Goal: Use online tool/utility: Utilize a website feature to perform a specific function

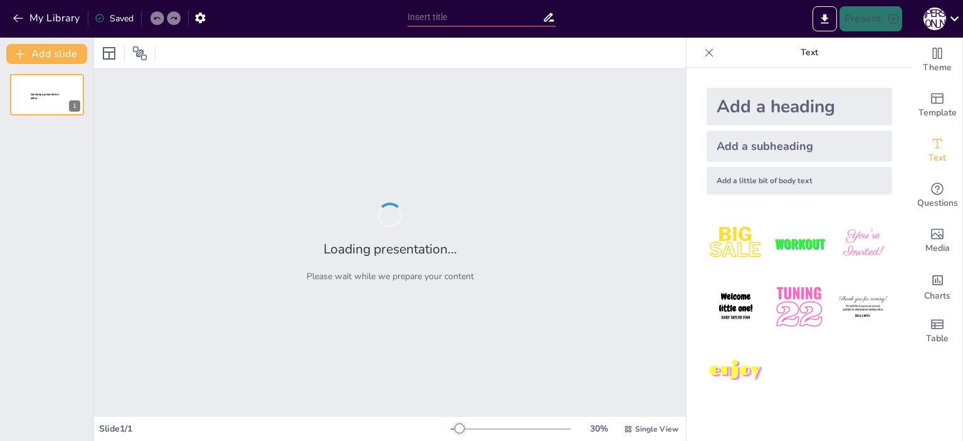
type input "Химический состав и механизмы действия восстанавливающих присадок"
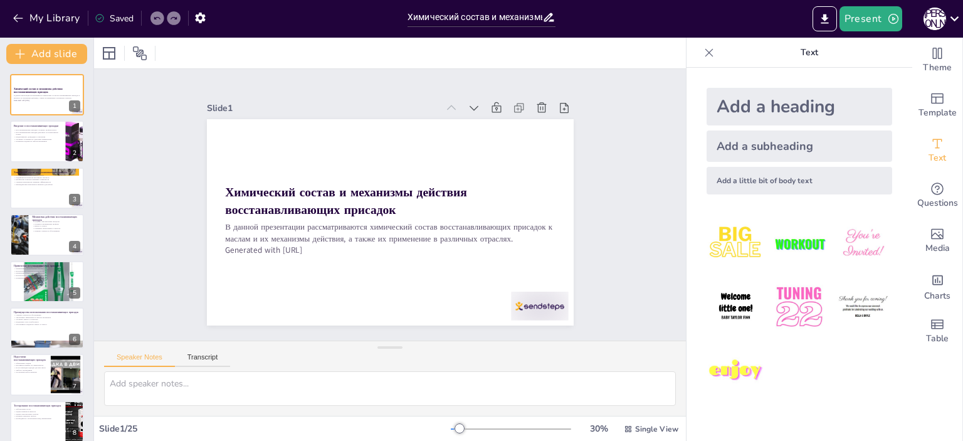
checkbox input "true"
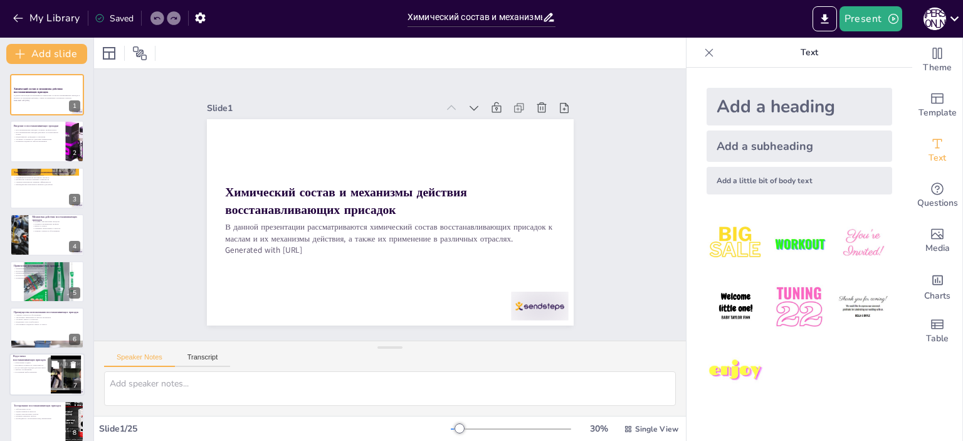
checkbox input "true"
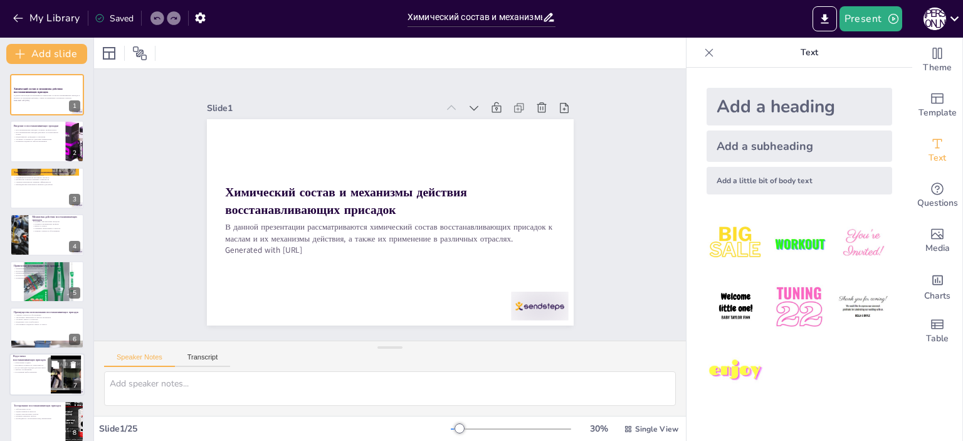
checkbox input "true"
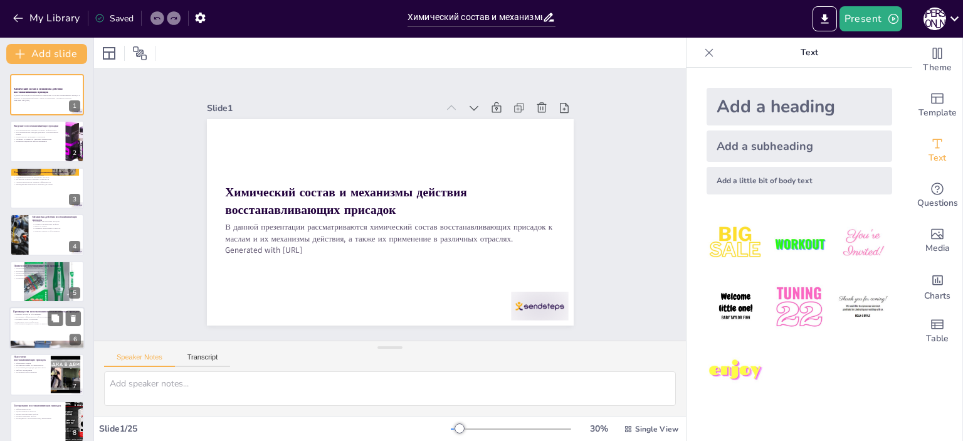
checkbox input "true"
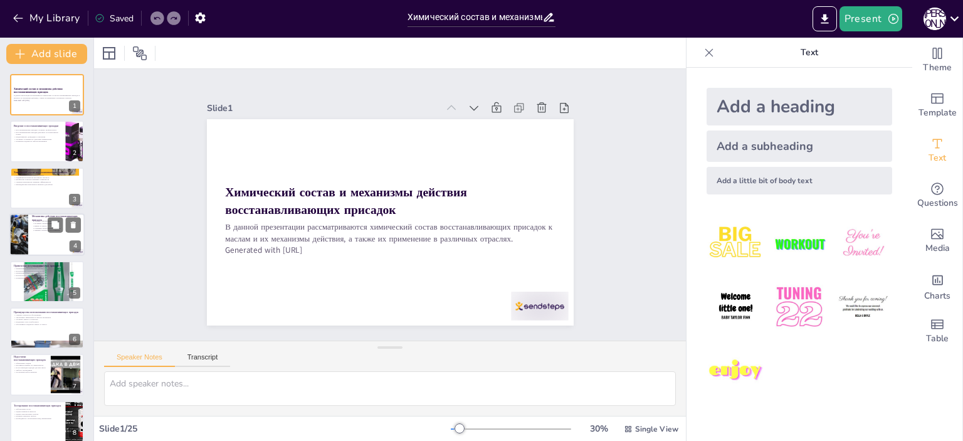
checkbox input "true"
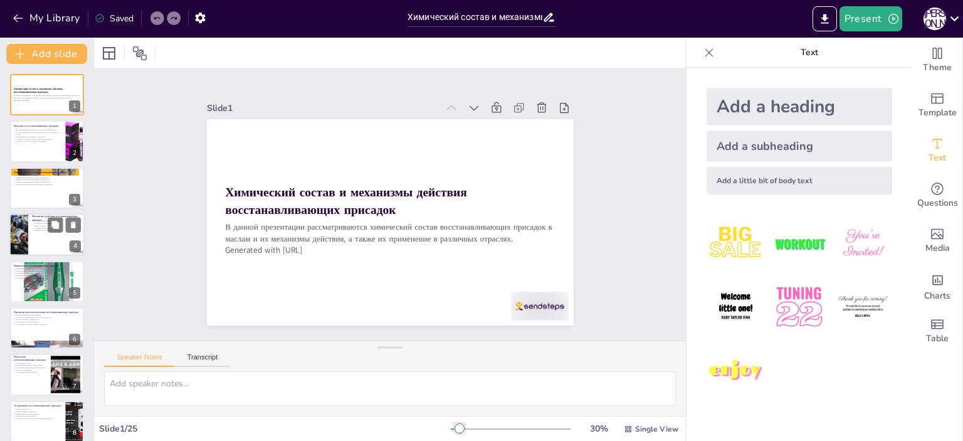
checkbox input "true"
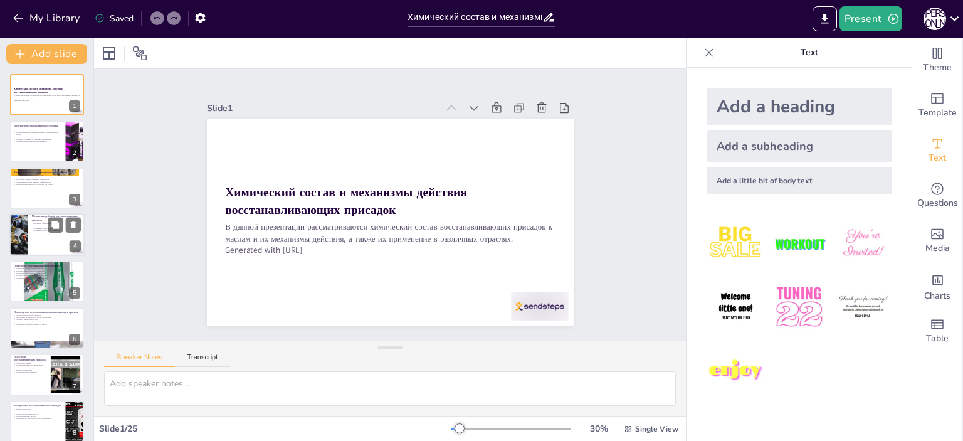
checkbox input "true"
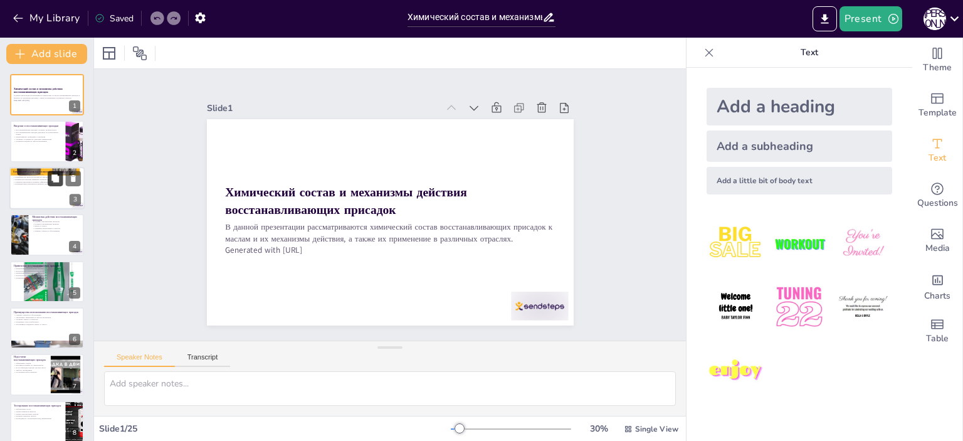
checkbox input "true"
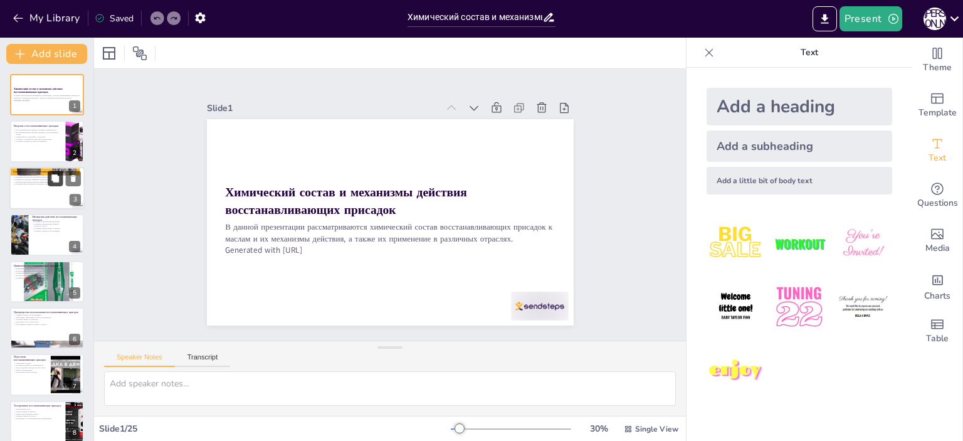
checkbox input "true"
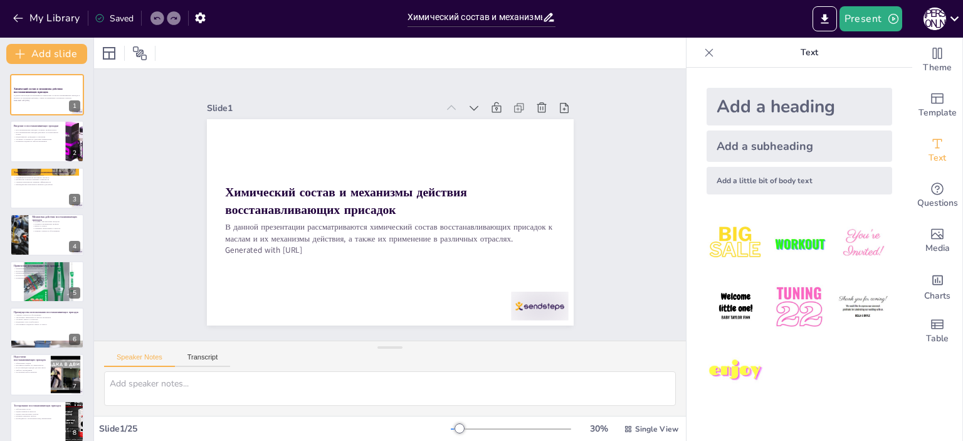
checkbox input "true"
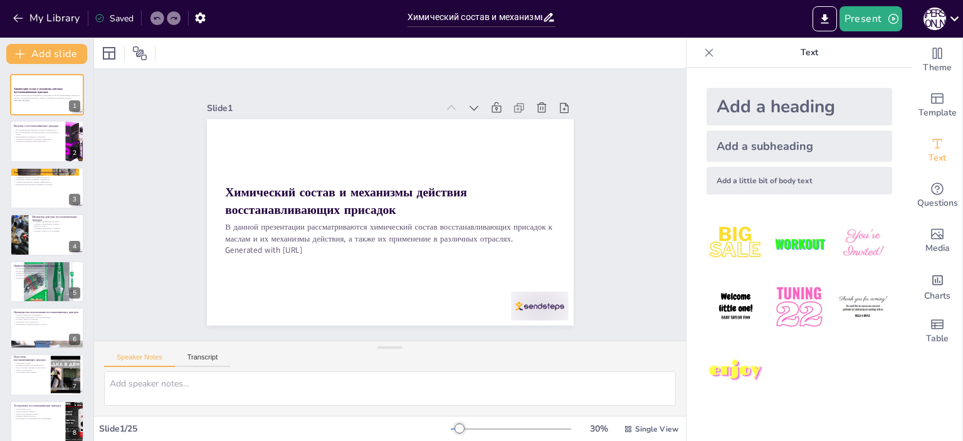
checkbox input "true"
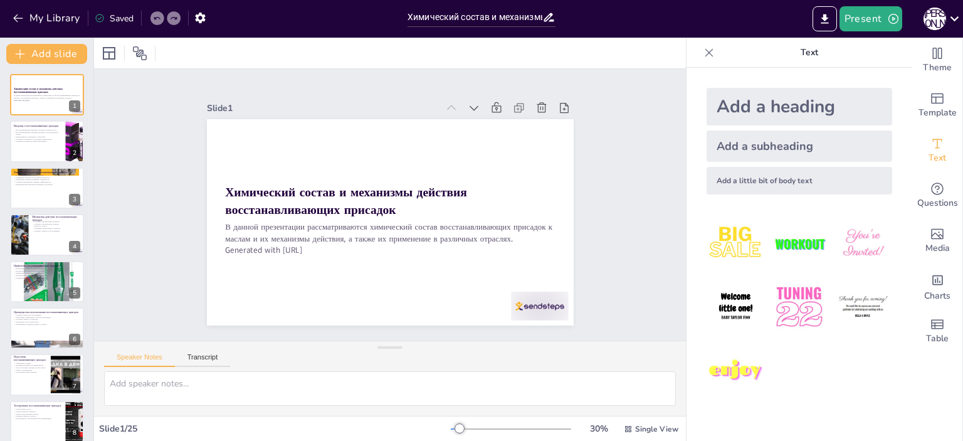
checkbox input "true"
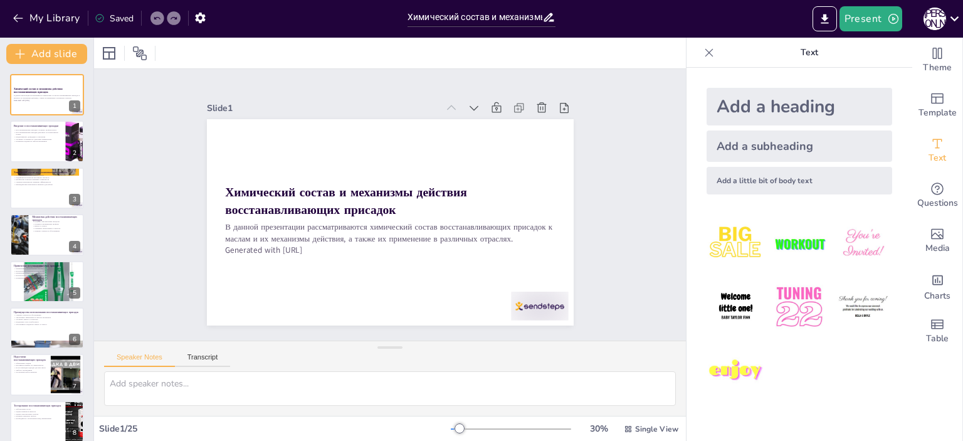
checkbox input "true"
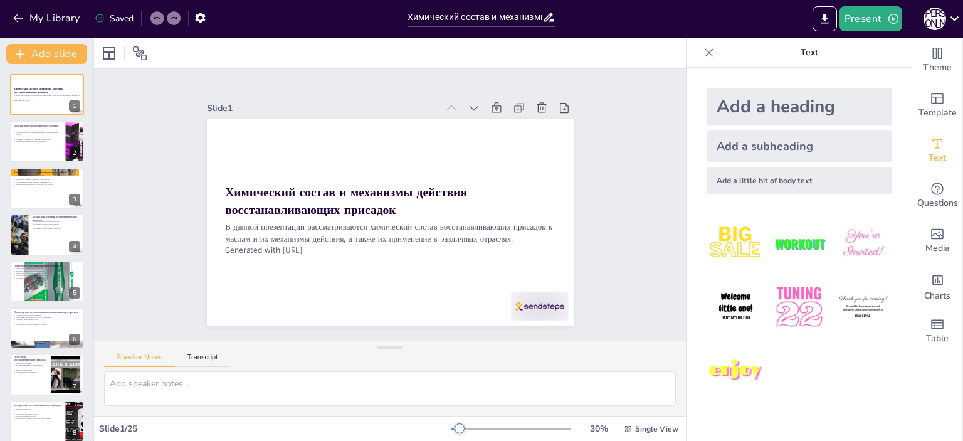
checkbox input "true"
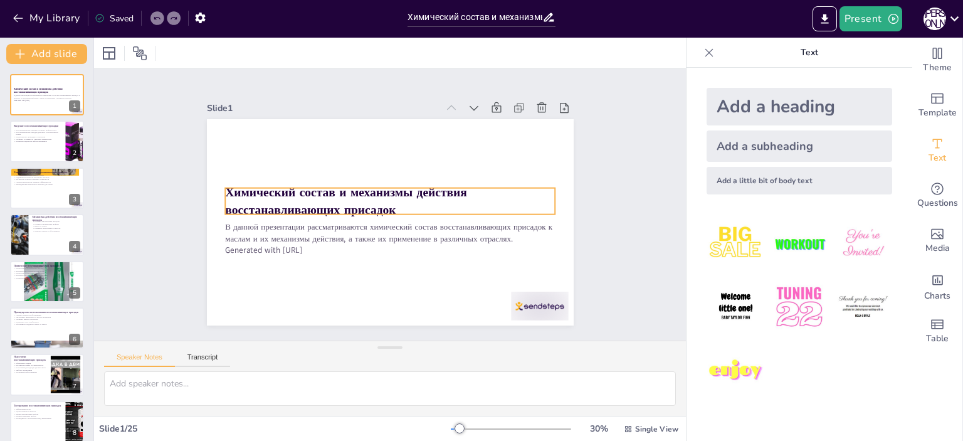
checkbox input "true"
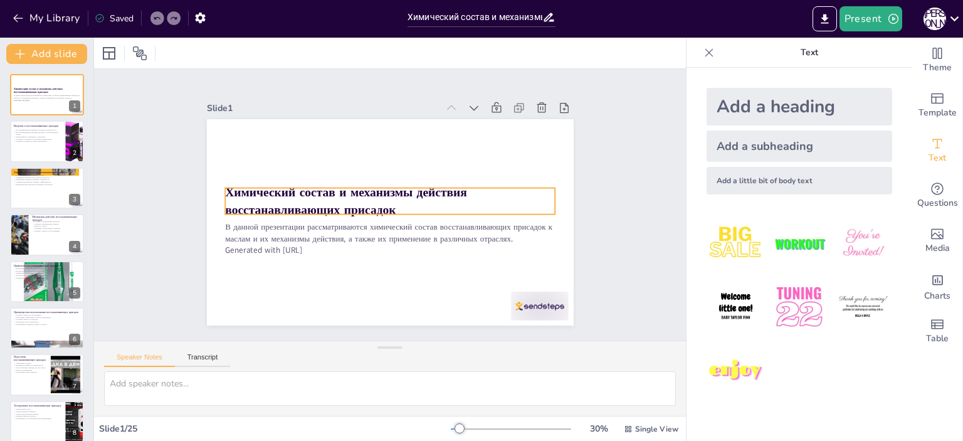
checkbox input "true"
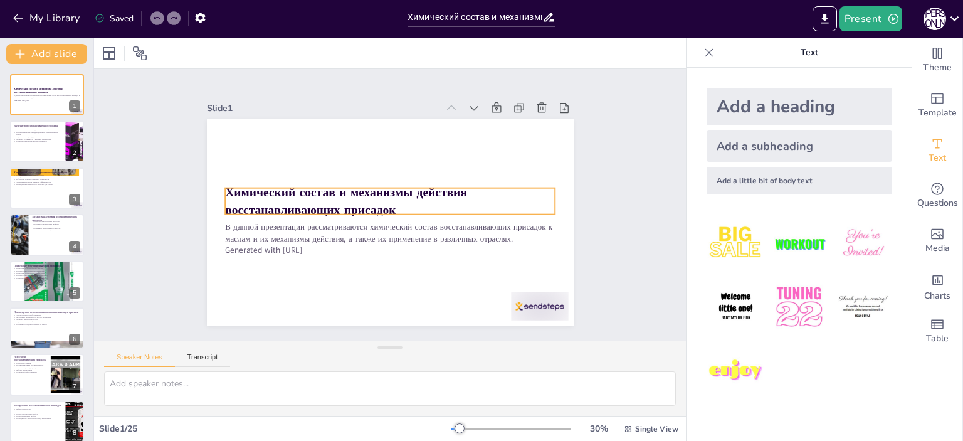
checkbox input "true"
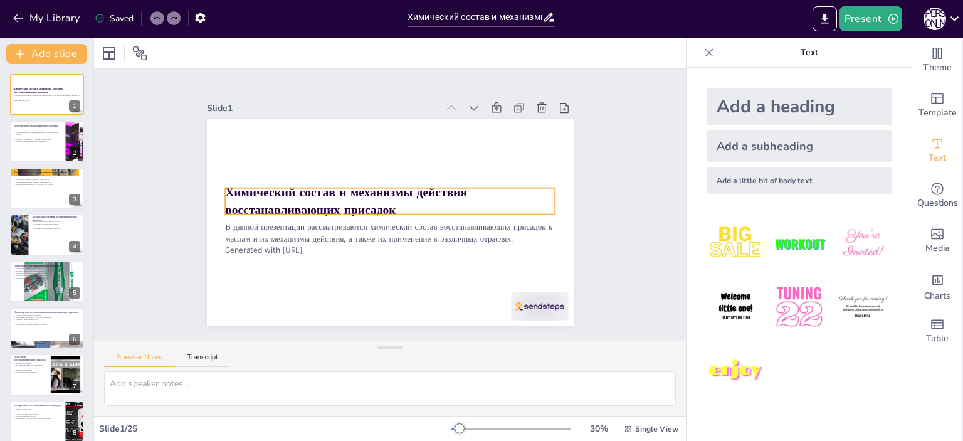
checkbox input "true"
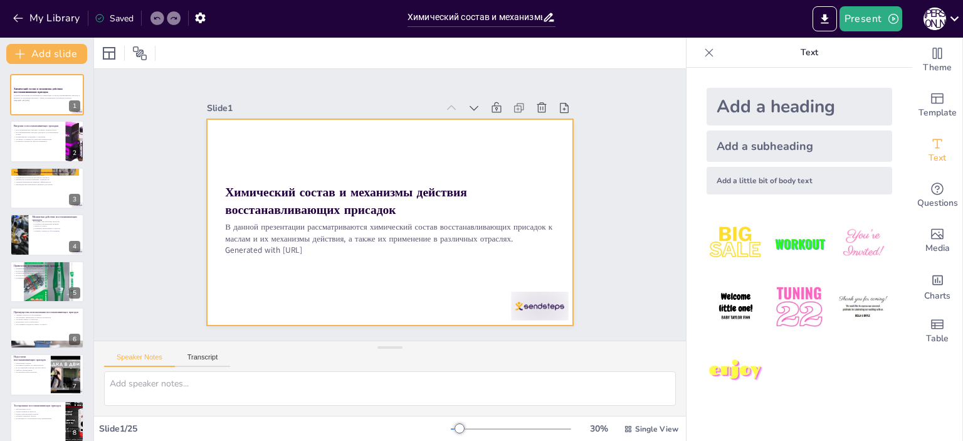
checkbox input "true"
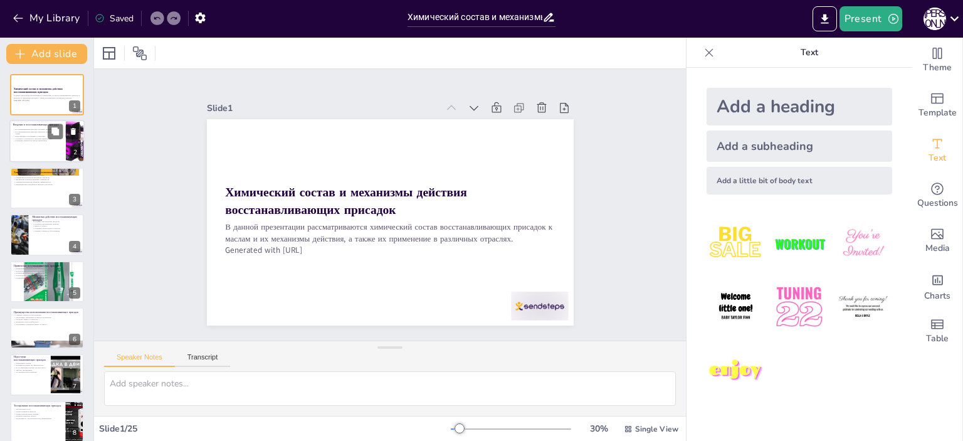
checkbox input "true"
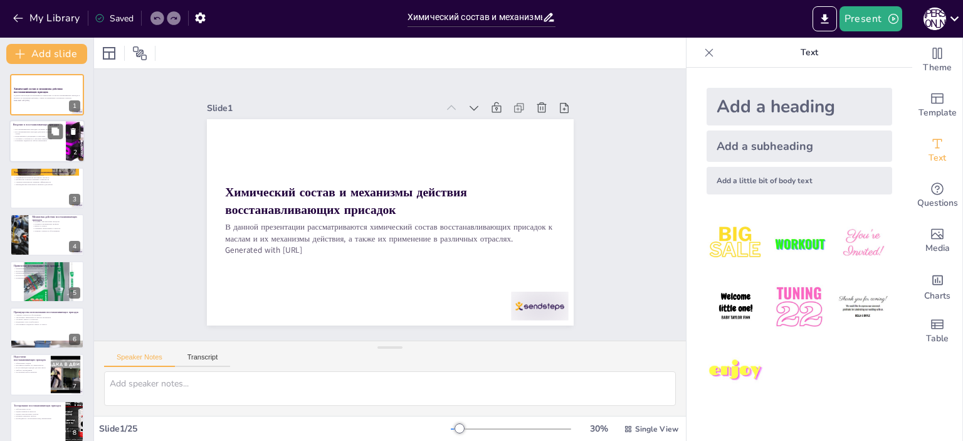
checkbox input "true"
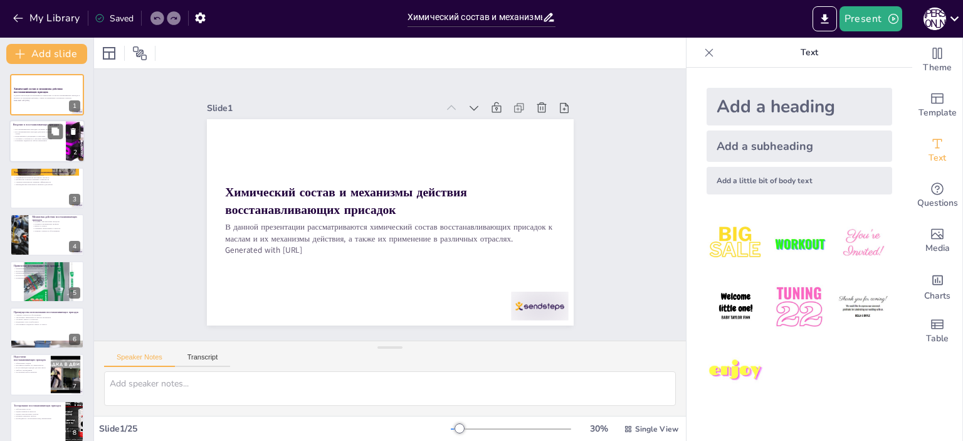
checkbox input "true"
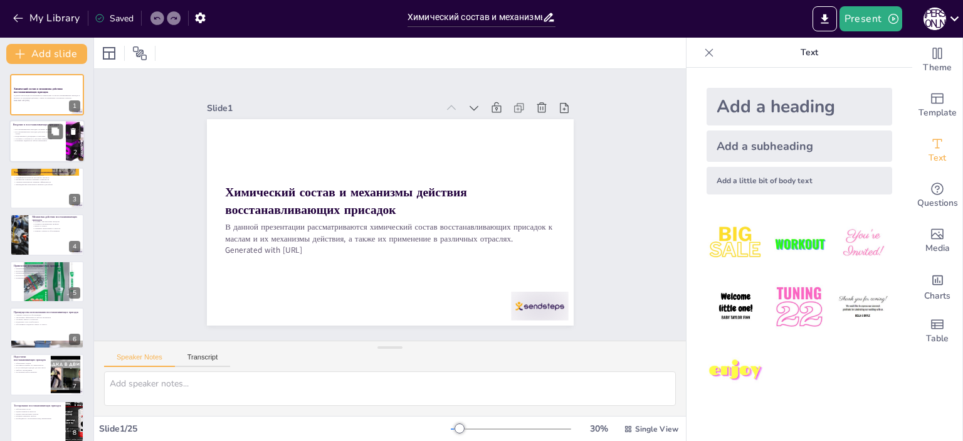
checkbox input "true"
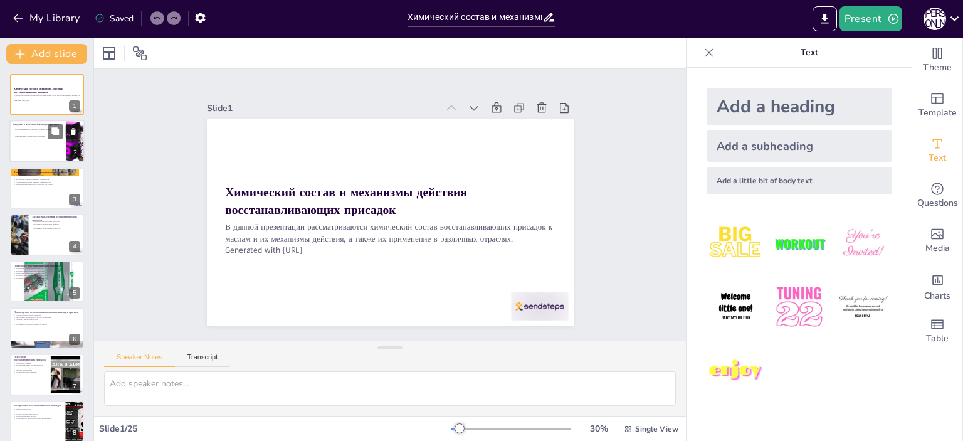
checkbox input "true"
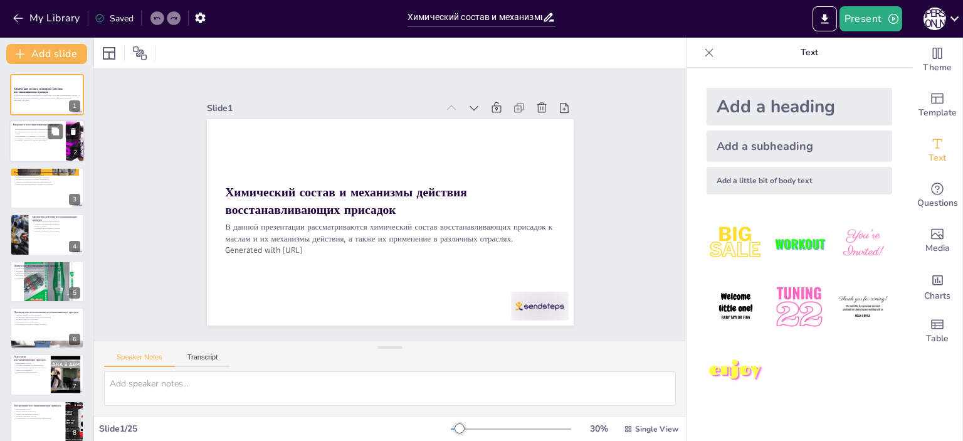
checkbox input "true"
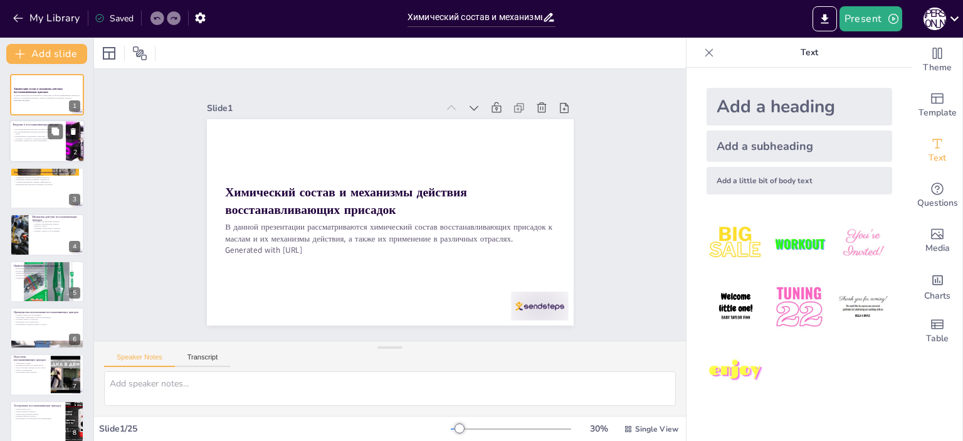
click at [50, 142] on div at bounding box center [46, 141] width 75 height 43
type textarea "Loremipsumdolorsi ametcons adipiscingeli seddoe tempor inci u laboreetd magnaal…"
checkbox input "true"
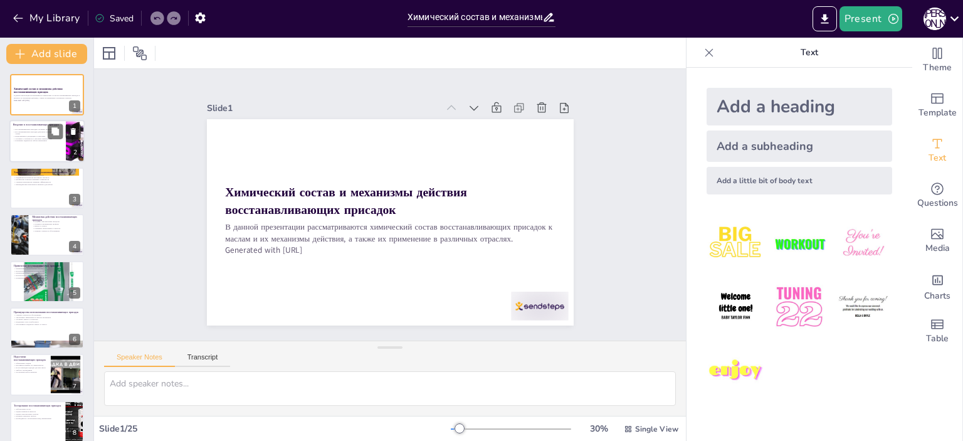
checkbox input "true"
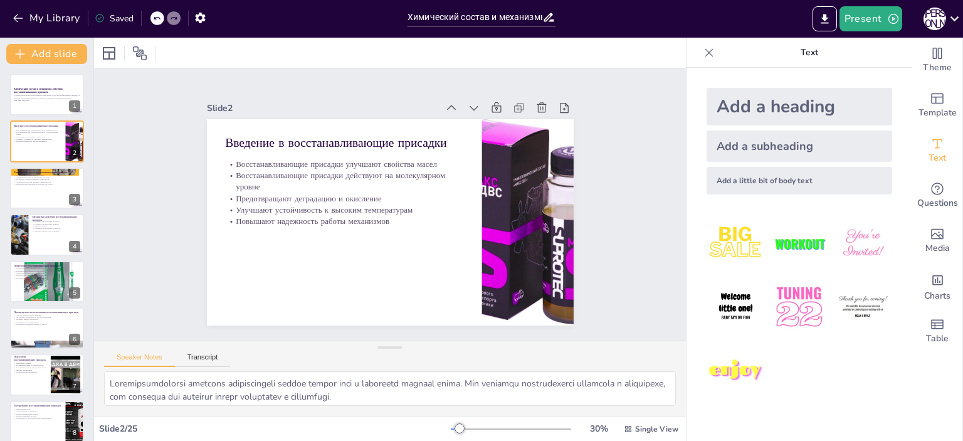
checkbox input "true"
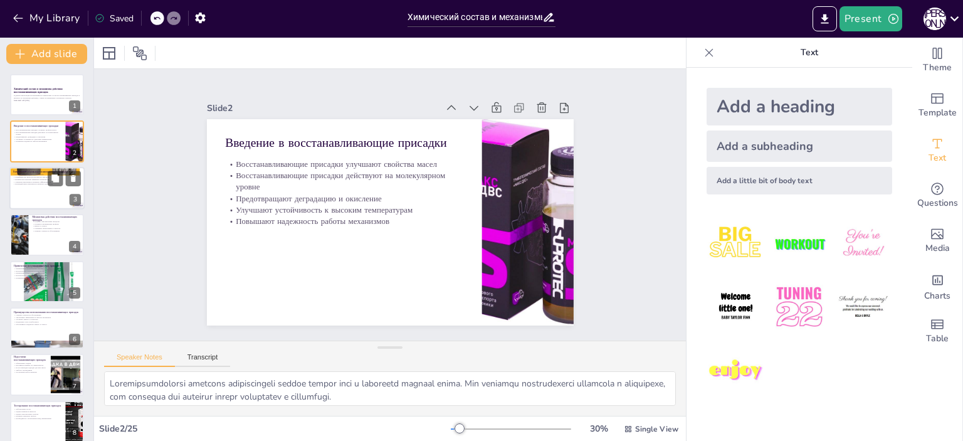
checkbox input "true"
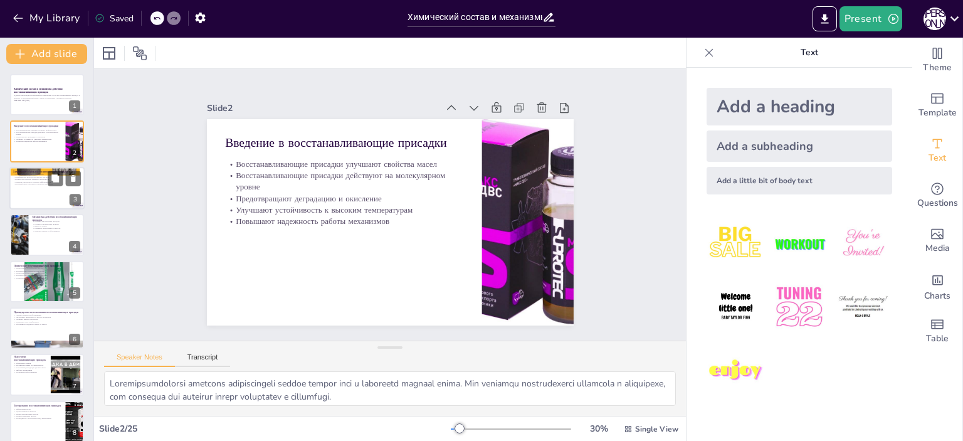
checkbox input "true"
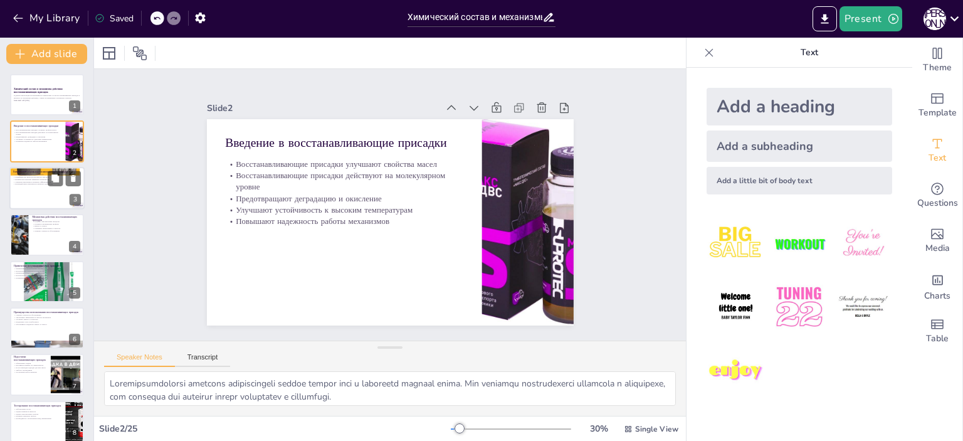
checkbox input "true"
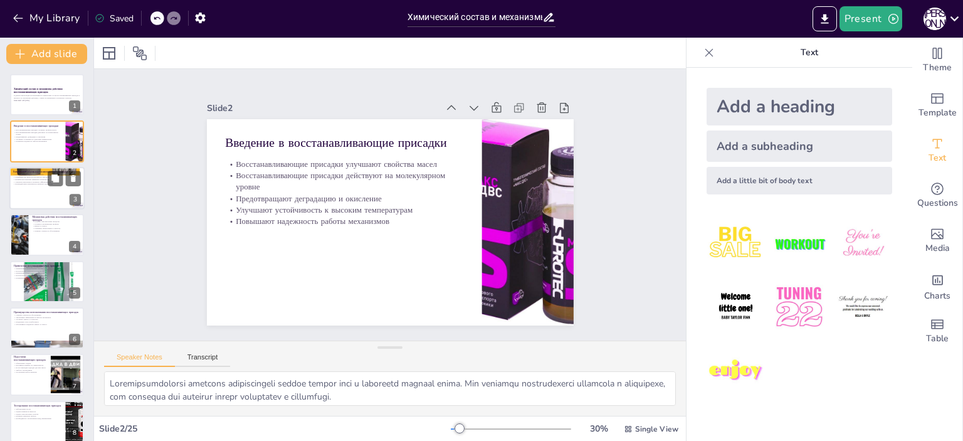
checkbox input "true"
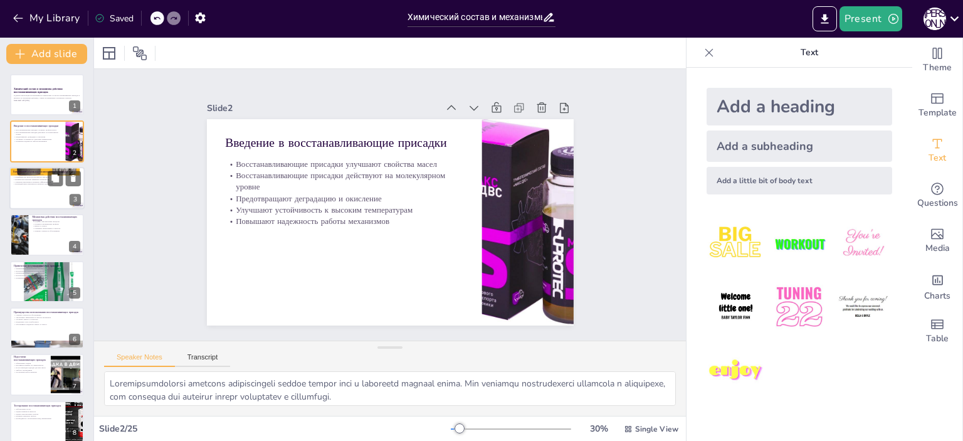
checkbox input "true"
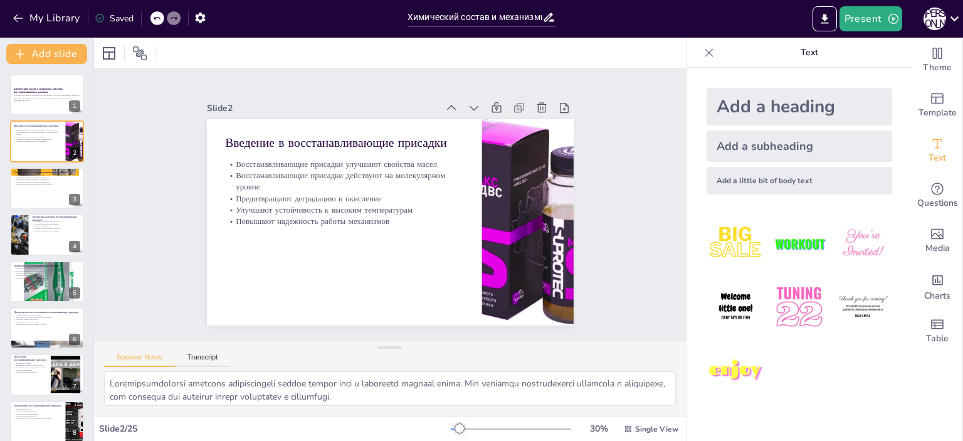
checkbox input "true"
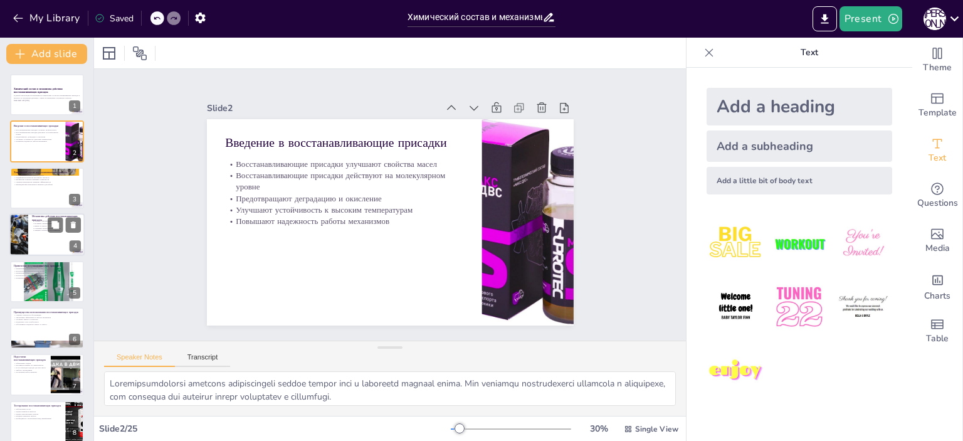
checkbox input "true"
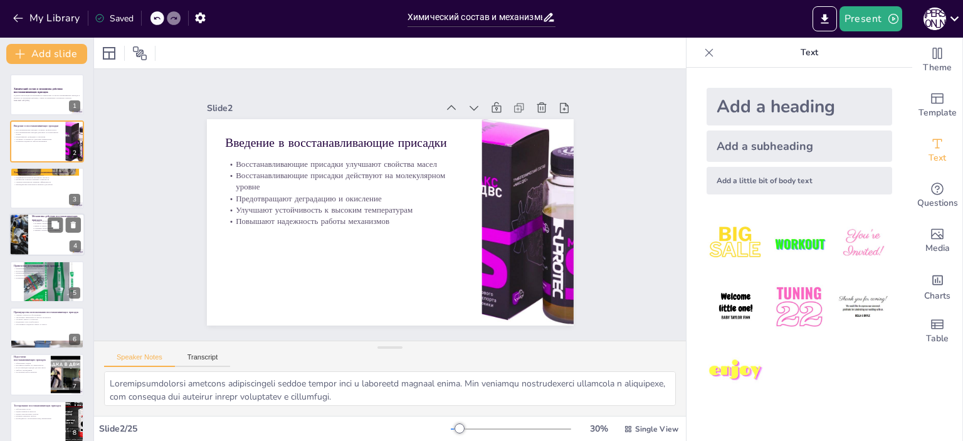
checkbox input "true"
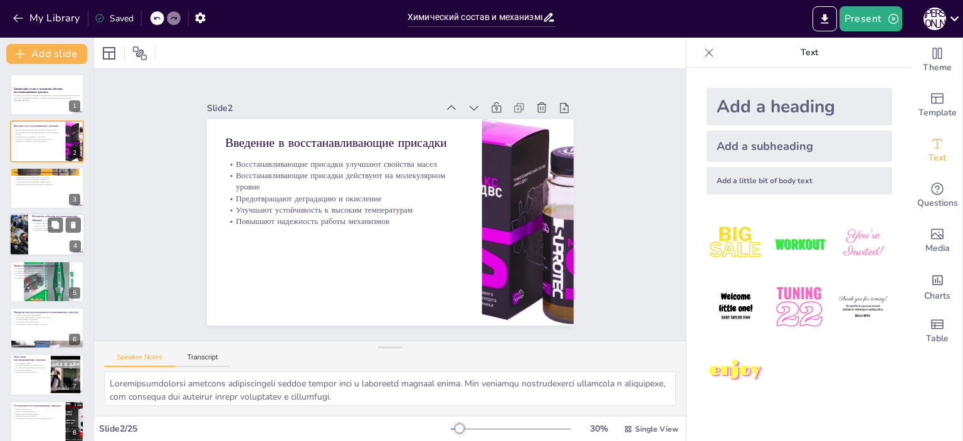
checkbox input "true"
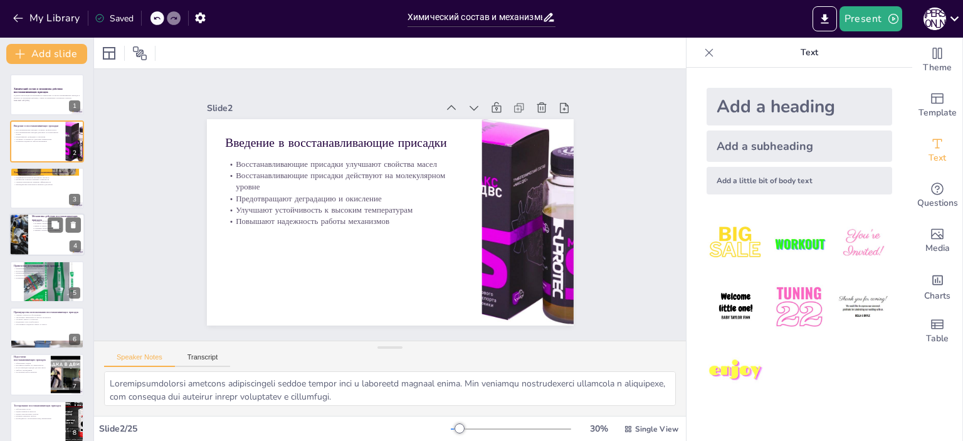
checkbox input "true"
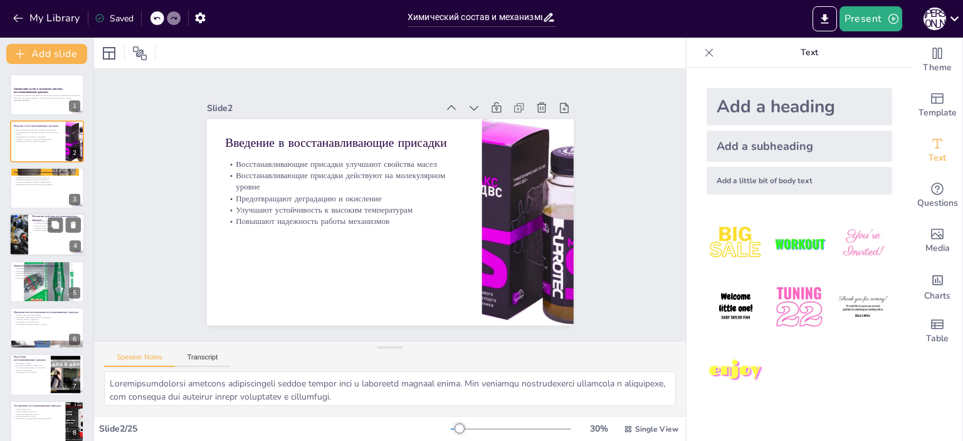
checkbox input "true"
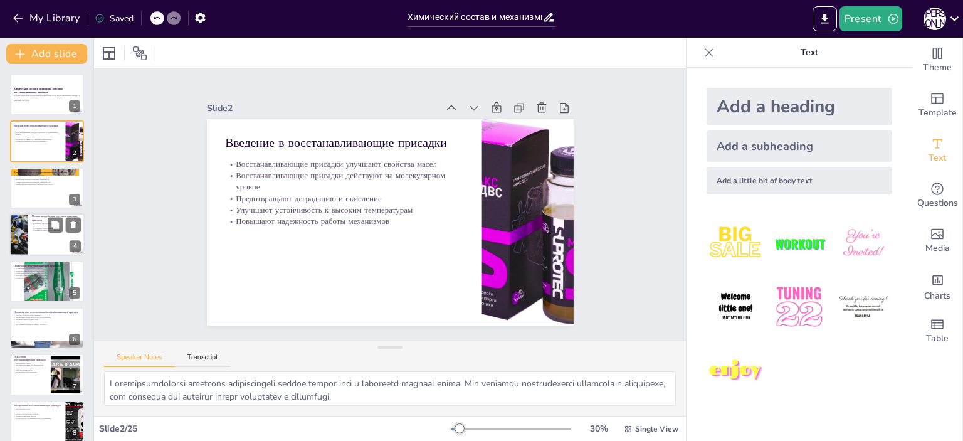
checkbox input "true"
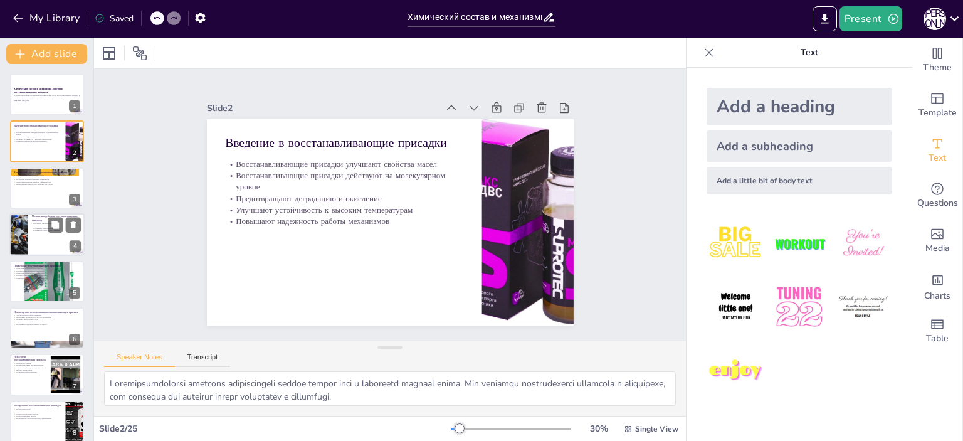
checkbox input "true"
click at [38, 196] on div at bounding box center [46, 188] width 75 height 43
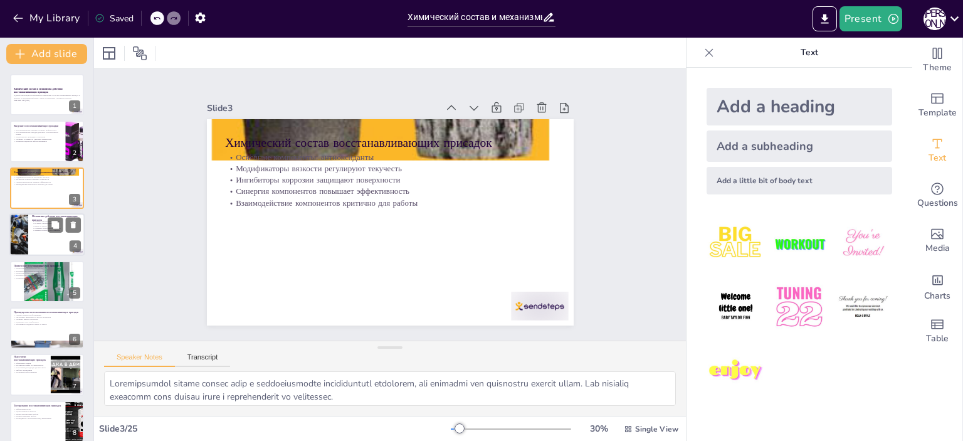
click at [42, 246] on div at bounding box center [46, 234] width 75 height 43
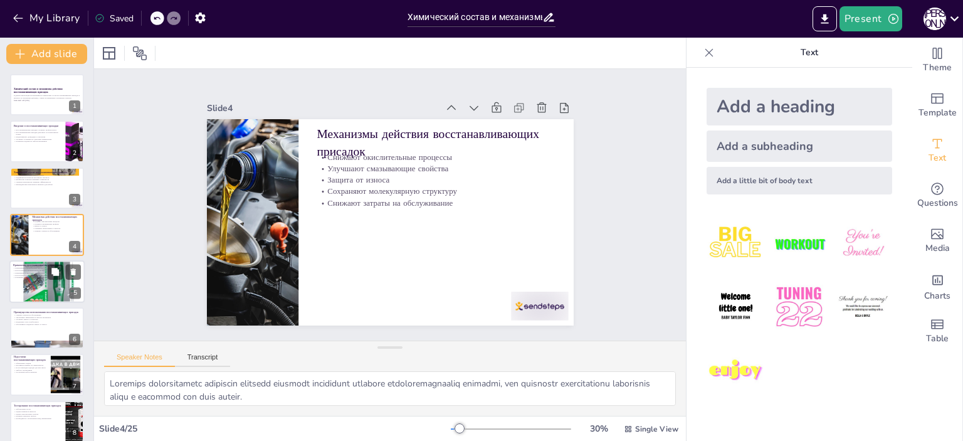
click at [45, 289] on div at bounding box center [46, 281] width 75 height 75
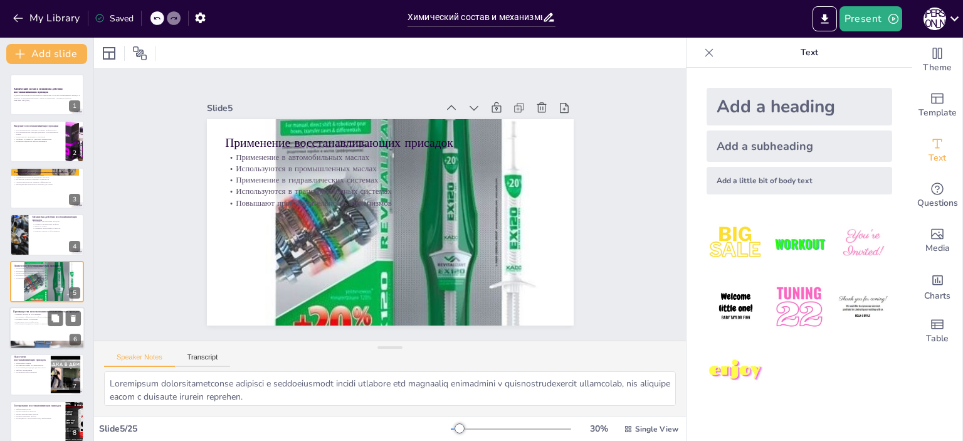
scroll to position [29, 0]
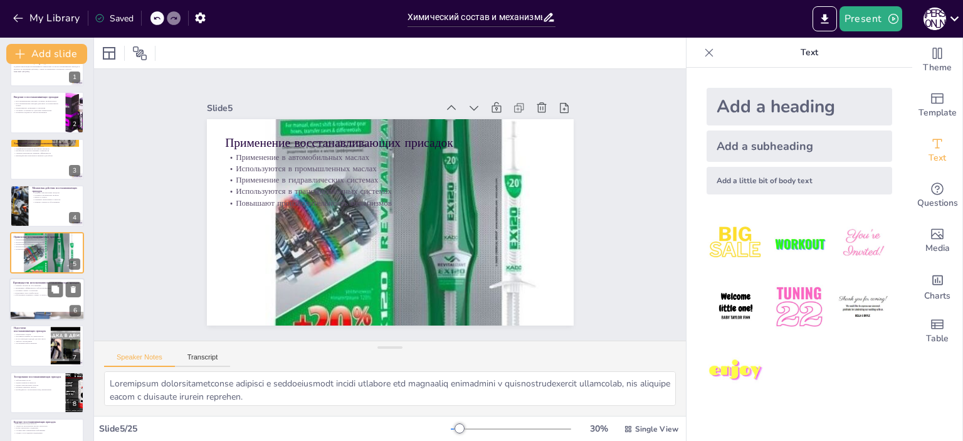
click at [36, 307] on div at bounding box center [46, 299] width 75 height 43
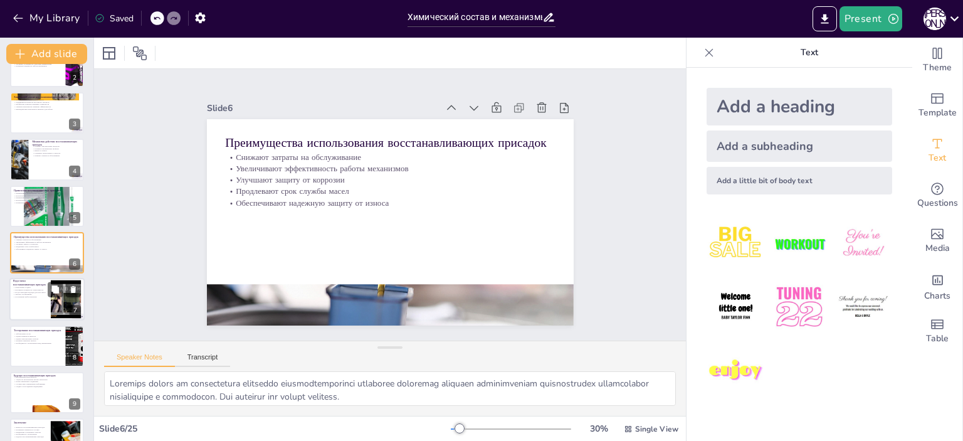
click at [35, 315] on div at bounding box center [46, 299] width 75 height 43
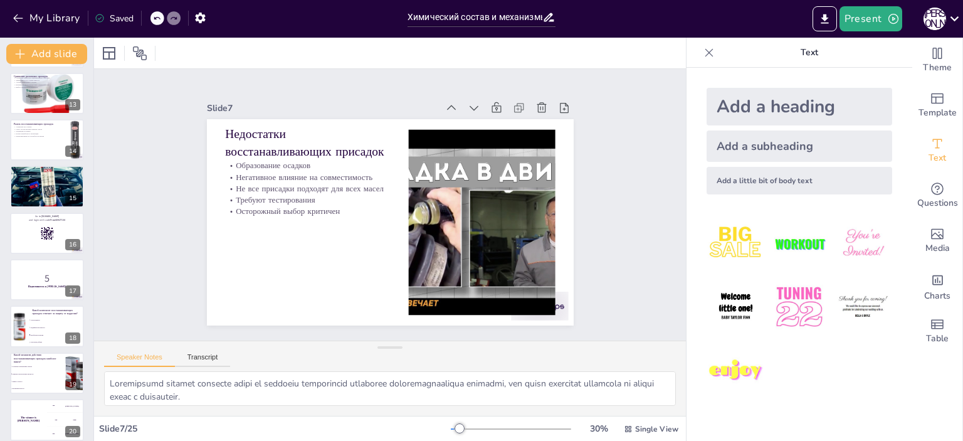
scroll to position [803, 0]
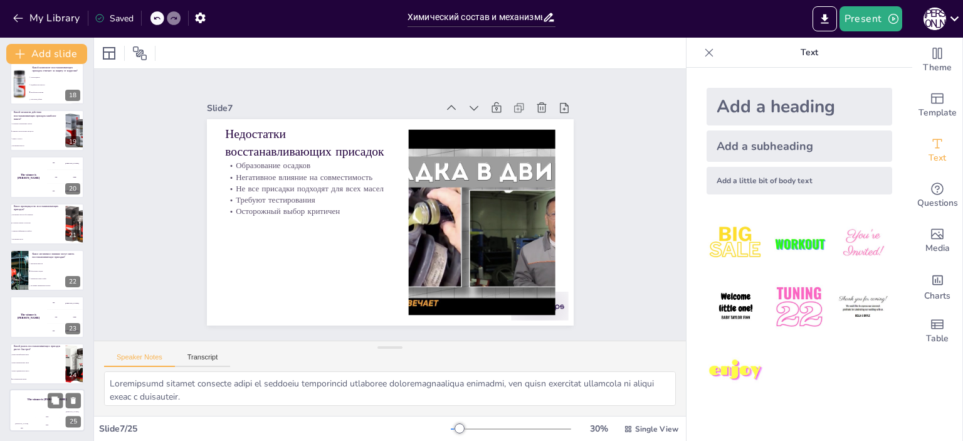
click at [43, 419] on div "200" at bounding box center [46, 424] width 25 height 14
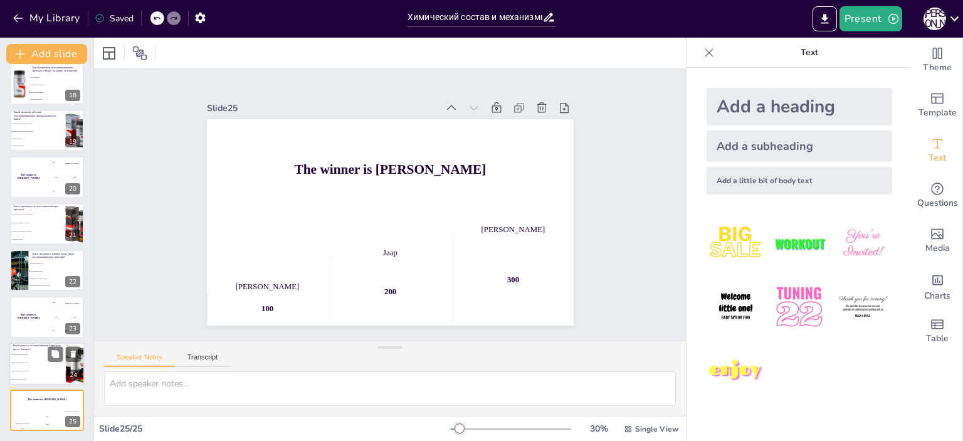
click at [38, 373] on li "Рынок гидравлических масел" at bounding box center [37, 371] width 56 height 8
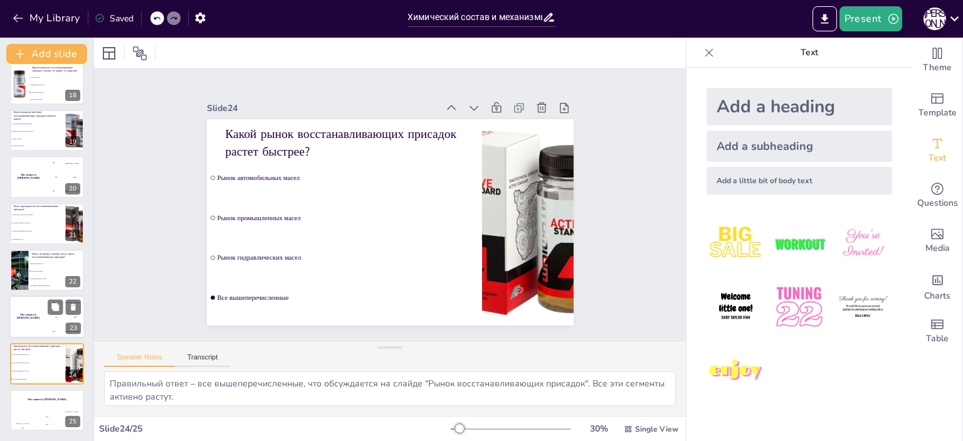
click at [35, 323] on div "The winner is [PERSON_NAME]" at bounding box center [28, 317] width 38 height 43
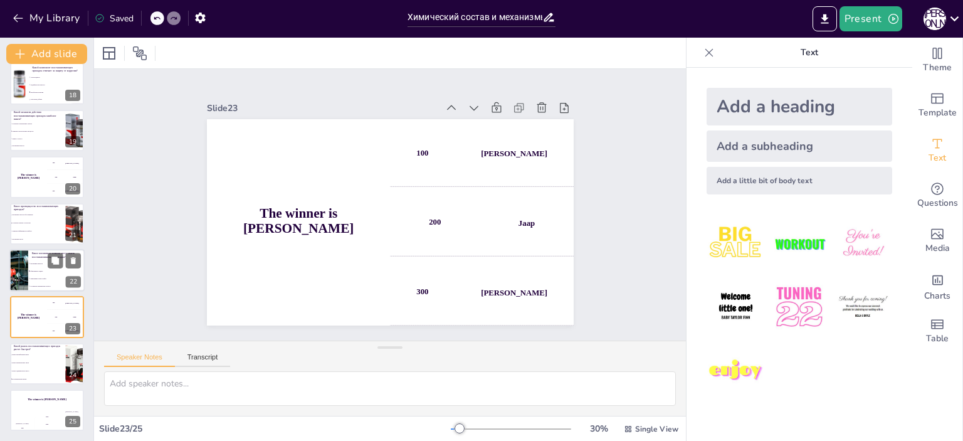
click at [28, 273] on li "Образование осадков" at bounding box center [56, 271] width 56 height 8
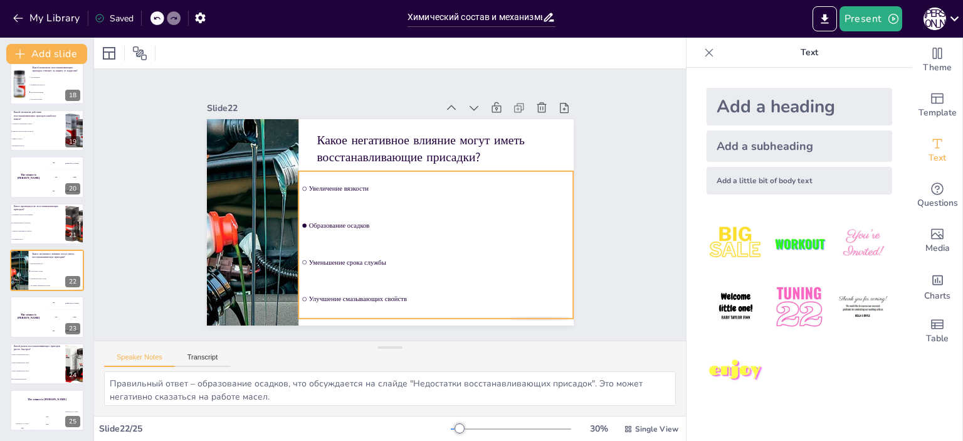
click at [296, 255] on input "checkbox" at bounding box center [298, 253] width 4 height 4
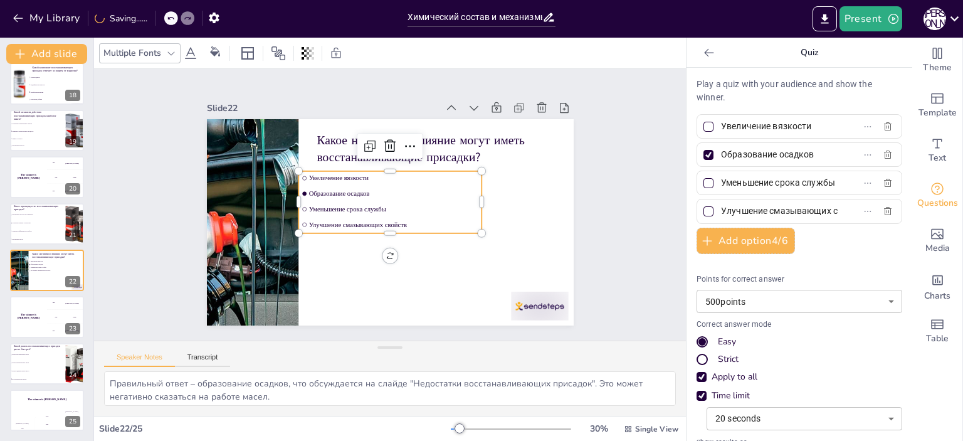
click at [453, 256] on input "checkbox" at bounding box center [456, 259] width 6 height 6
click at [703, 182] on div at bounding box center [708, 183] width 10 height 10
click at [721, 182] on input "Уменьшение срока службы" at bounding box center [779, 183] width 117 height 18
click at [703, 207] on div at bounding box center [708, 211] width 10 height 10
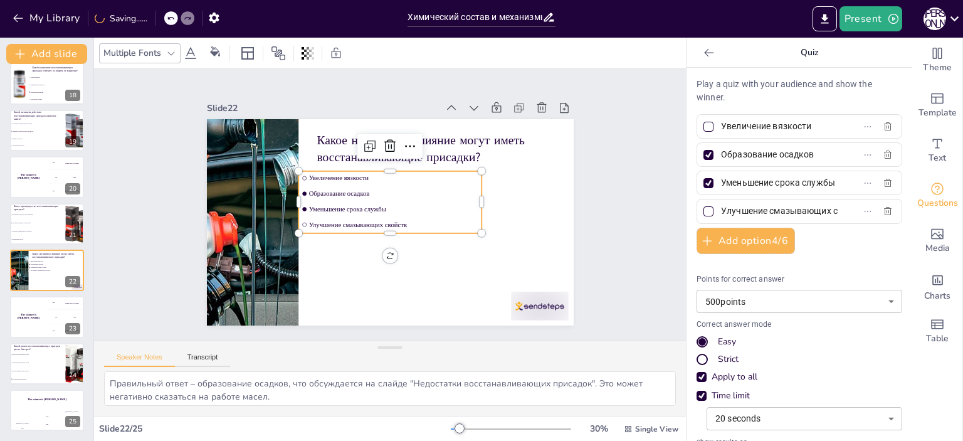
click at [721, 207] on input "Улучшение смазывающих свойств" at bounding box center [779, 211] width 117 height 18
click at [701, 119] on div at bounding box center [708, 126] width 15 height 15
click at [721, 119] on input "Увеличение вязкости" at bounding box center [779, 126] width 117 height 18
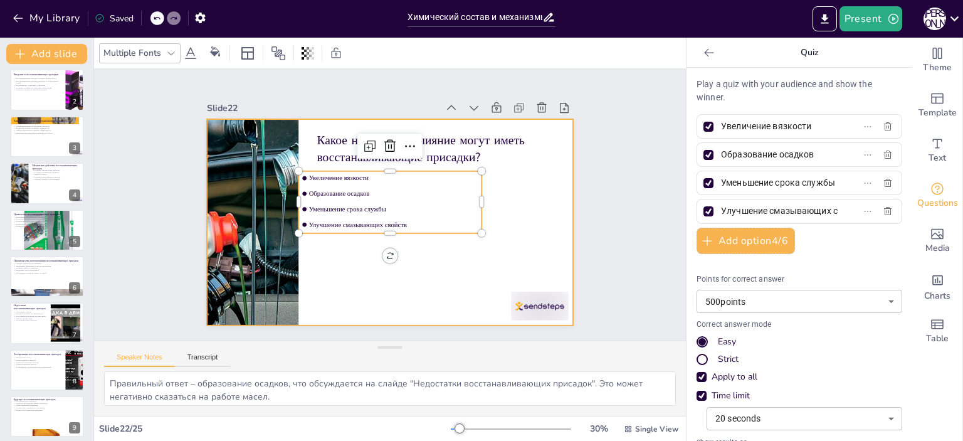
scroll to position [0, 0]
